Goal: Use online tool/utility: Utilize a website feature to perform a specific function

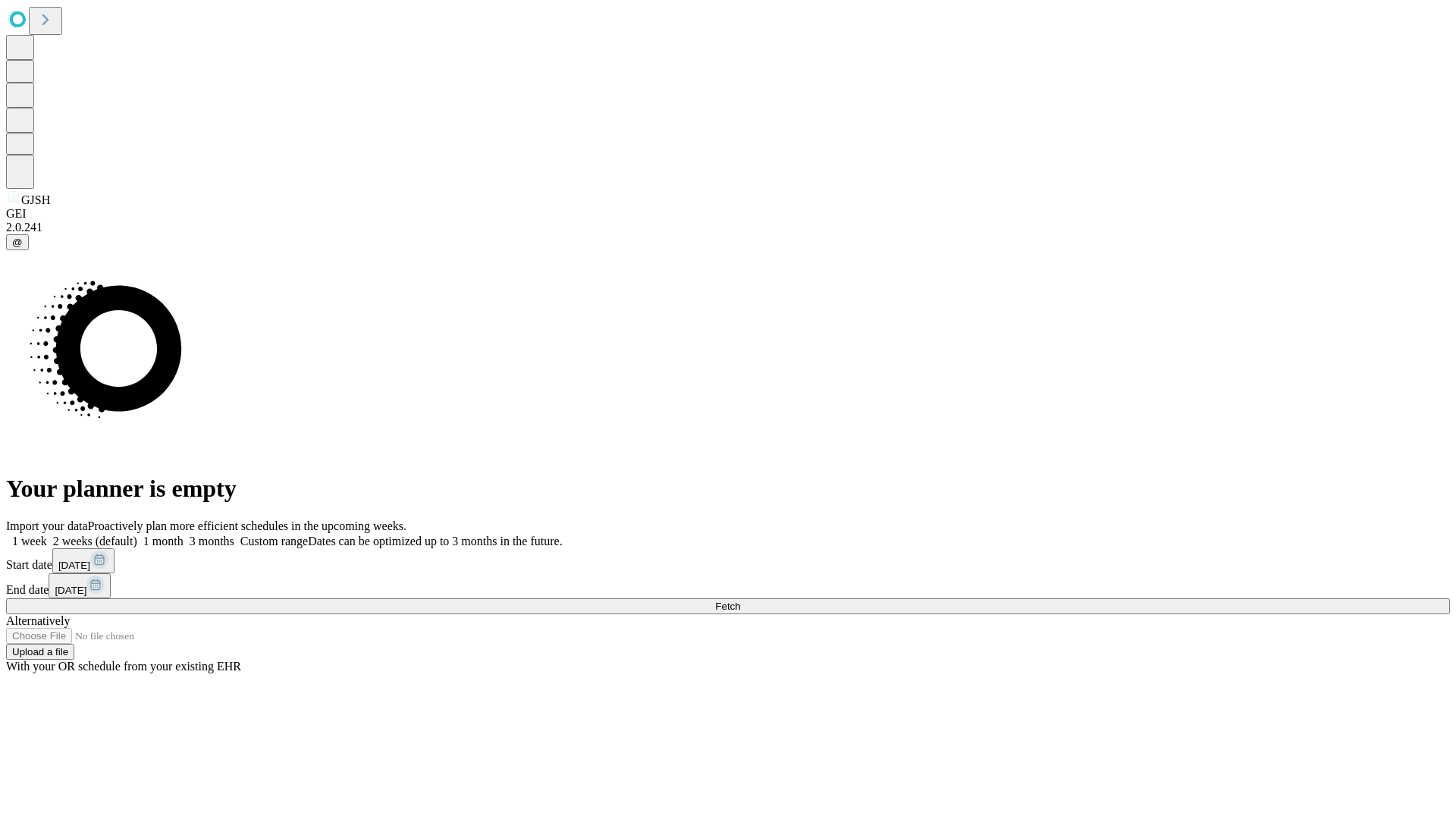
click at [740, 600] on span "Fetch" at bounding box center [728, 605] width 25 height 11
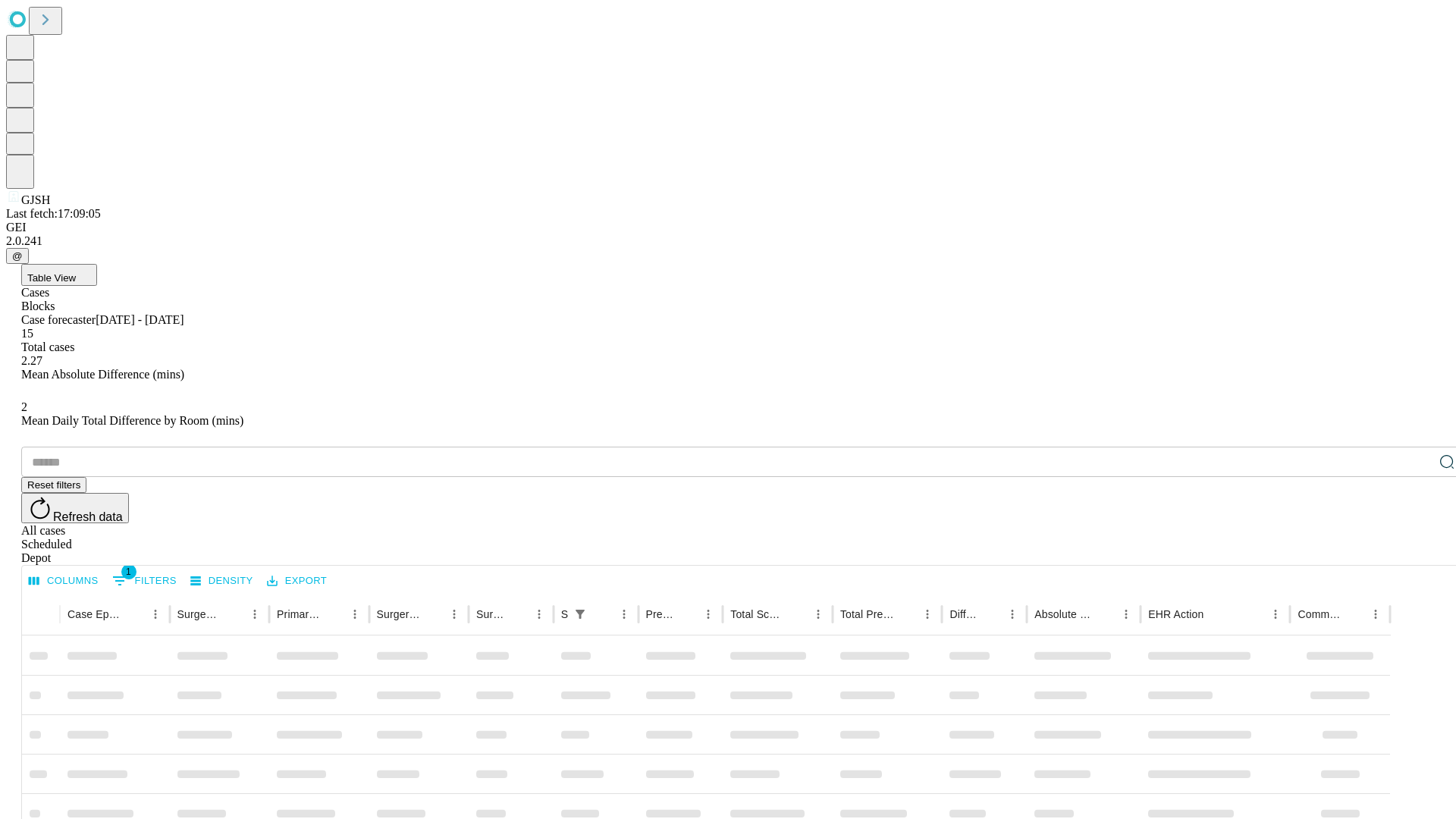
click at [76, 272] on span "Table View" at bounding box center [51, 277] width 49 height 11
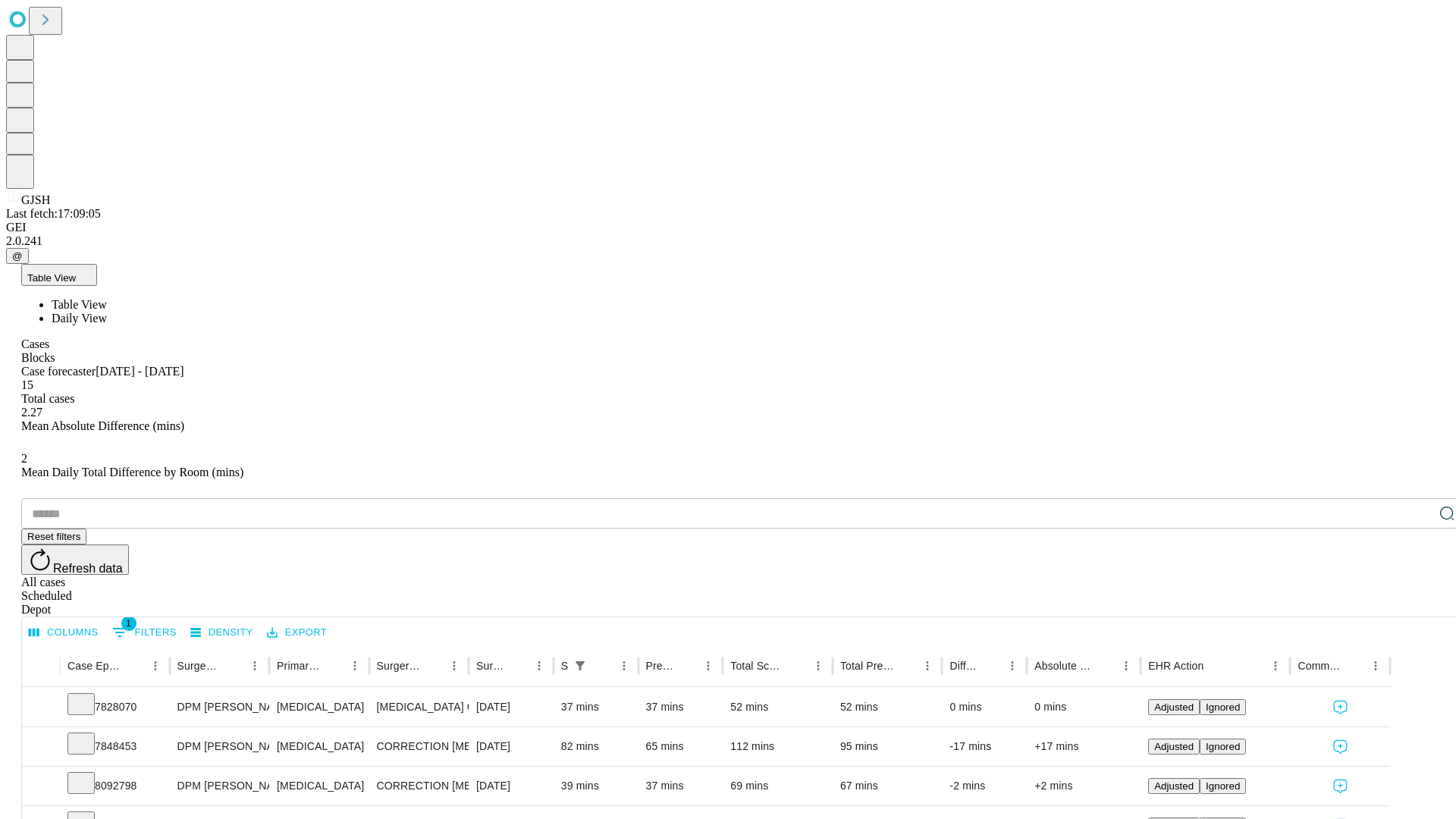
click at [107, 312] on span "Daily View" at bounding box center [79, 318] width 56 height 13
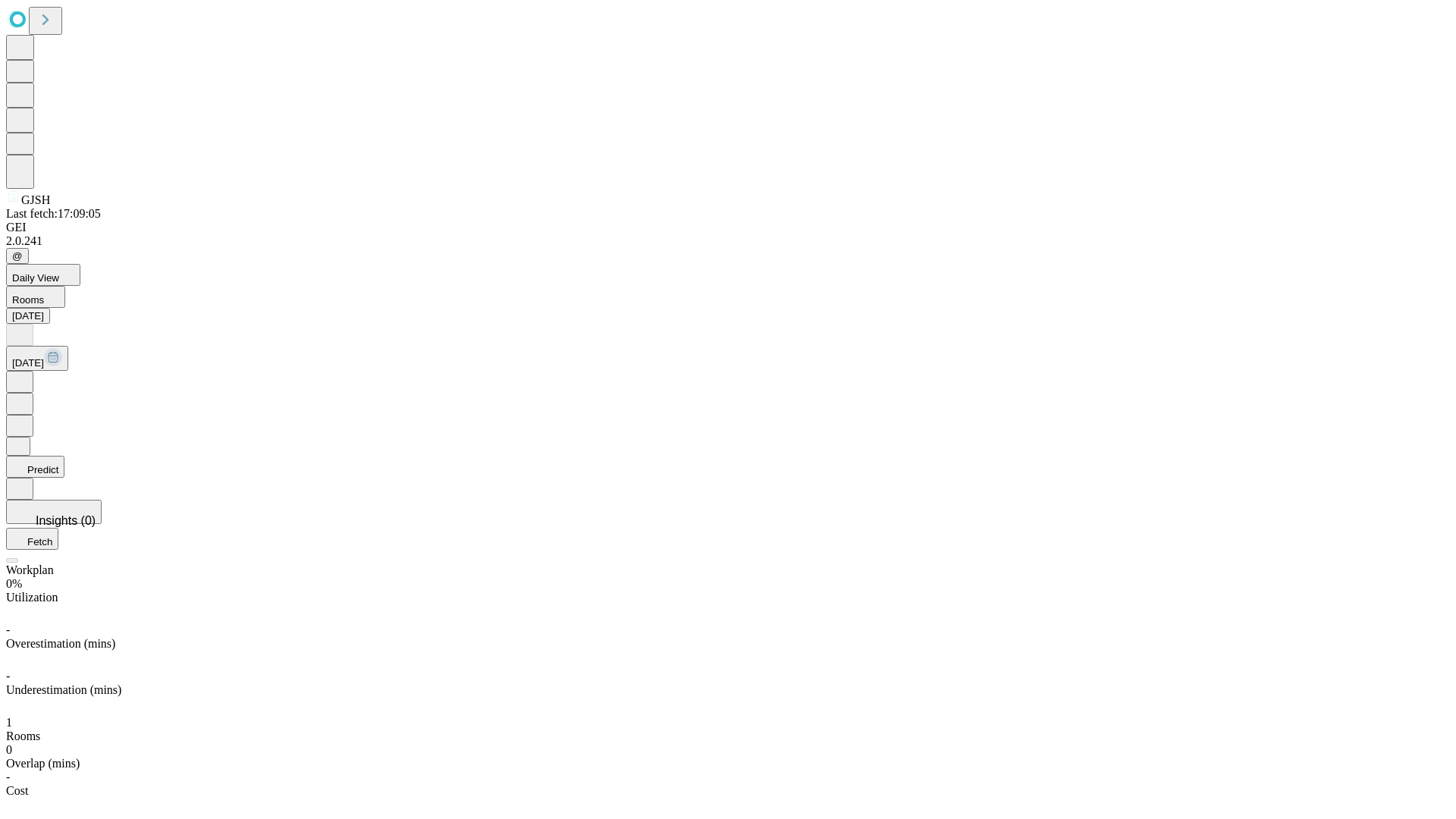
click at [64, 455] on button "Predict" at bounding box center [35, 466] width 58 height 22
